Goal: Transaction & Acquisition: Purchase product/service

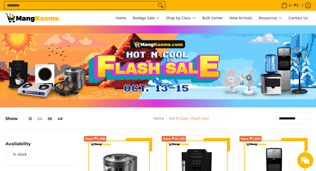
click at [43, 8] on input "Search..." at bounding box center [80, 5] width 152 height 8
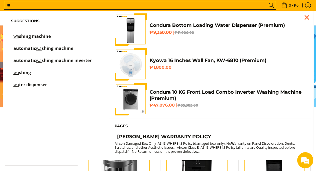
type input "*"
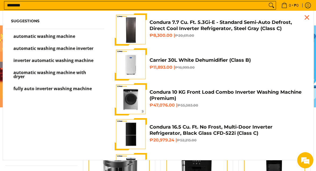
type input "********"
click at [52, 49] on span "automatic washing machine inverter" at bounding box center [53, 48] width 80 height 6
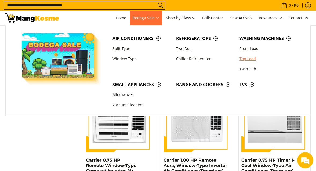
click at [251, 60] on link "Top Load" at bounding box center [268, 59] width 63 height 10
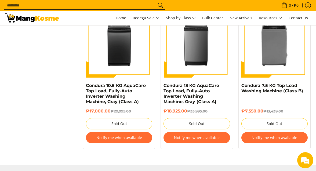
scroll to position [786, 0]
